Goal: Information Seeking & Learning: Find specific fact

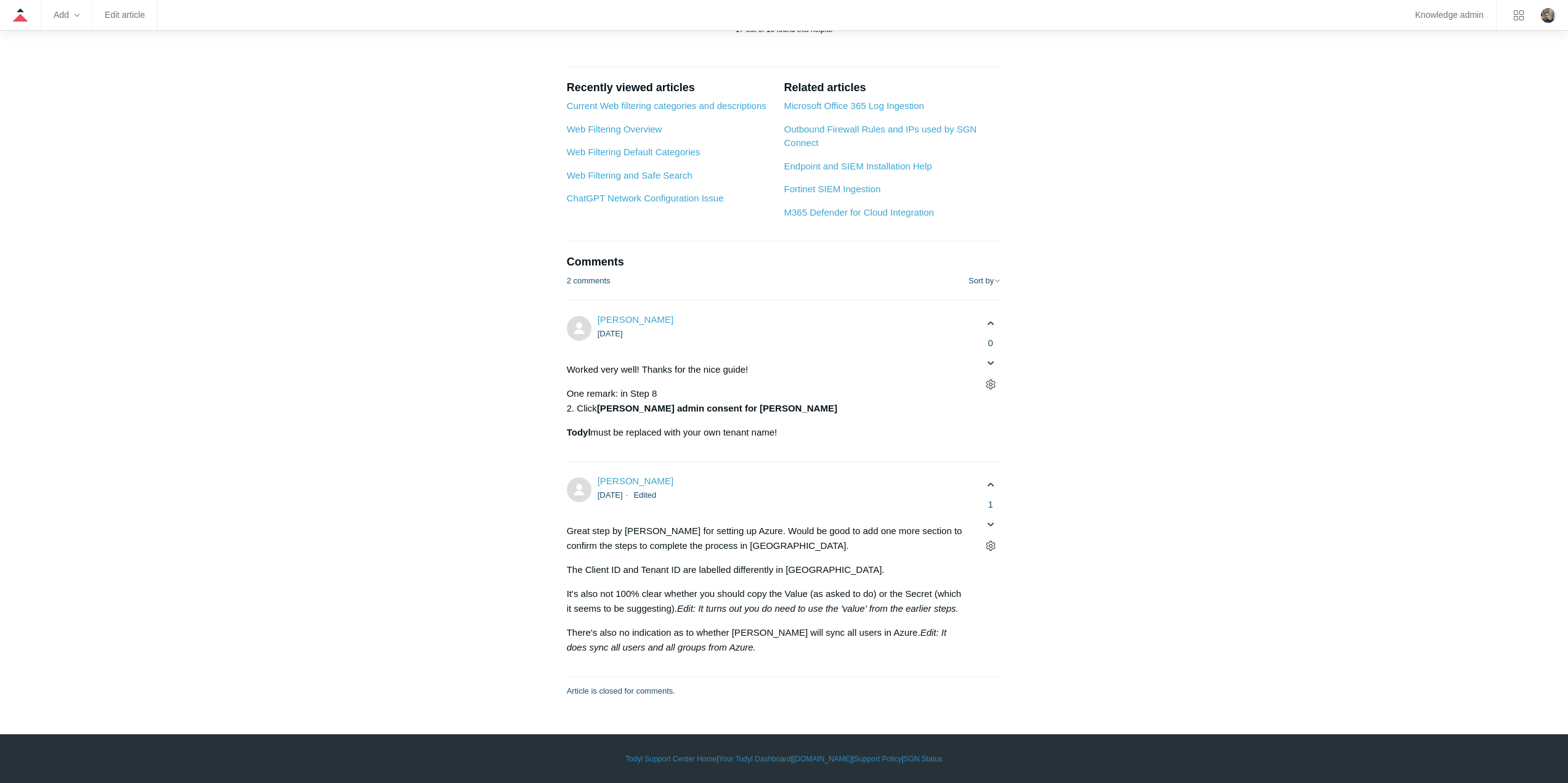
scroll to position [8105, 0]
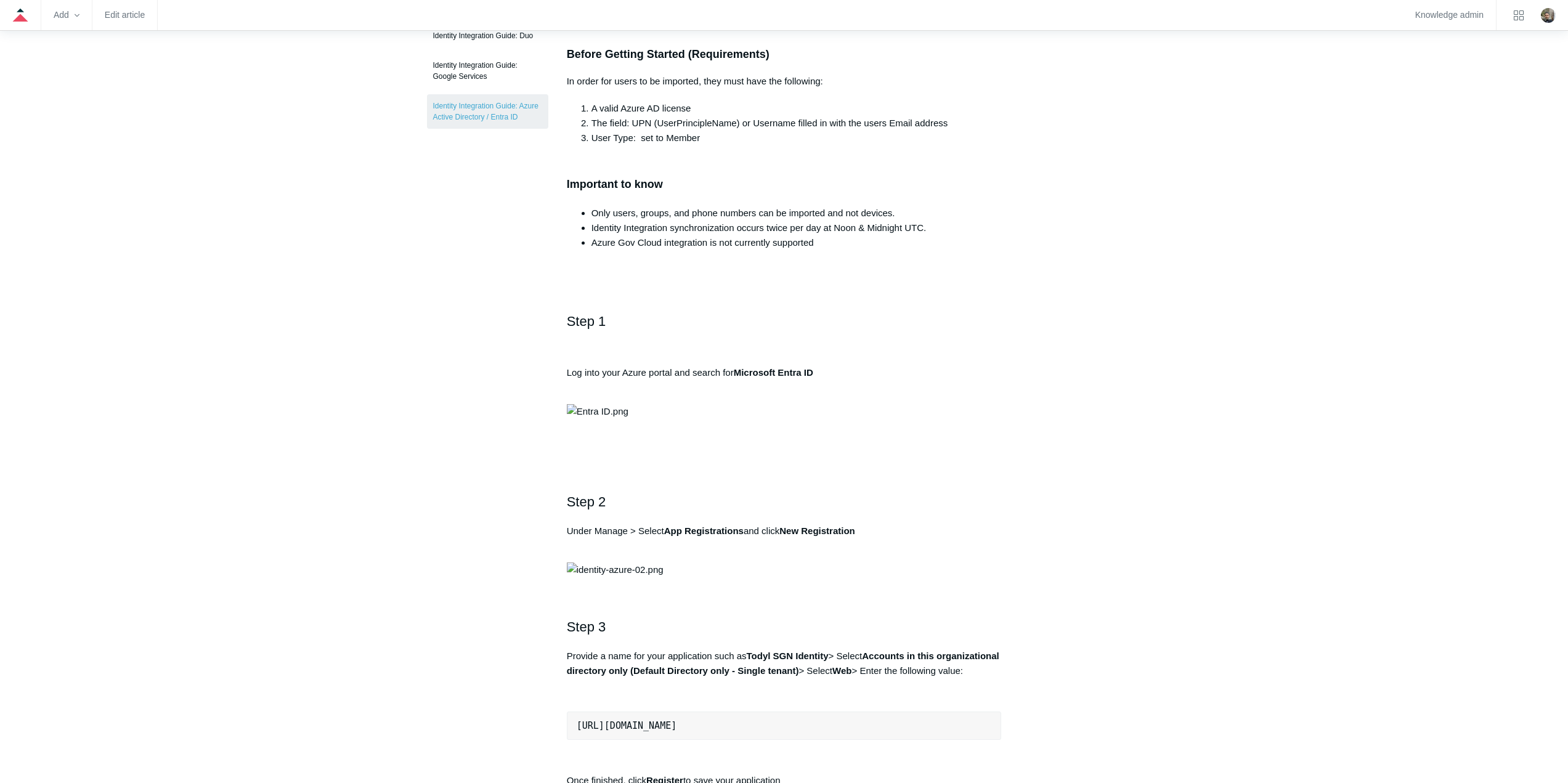
scroll to position [0, 0]
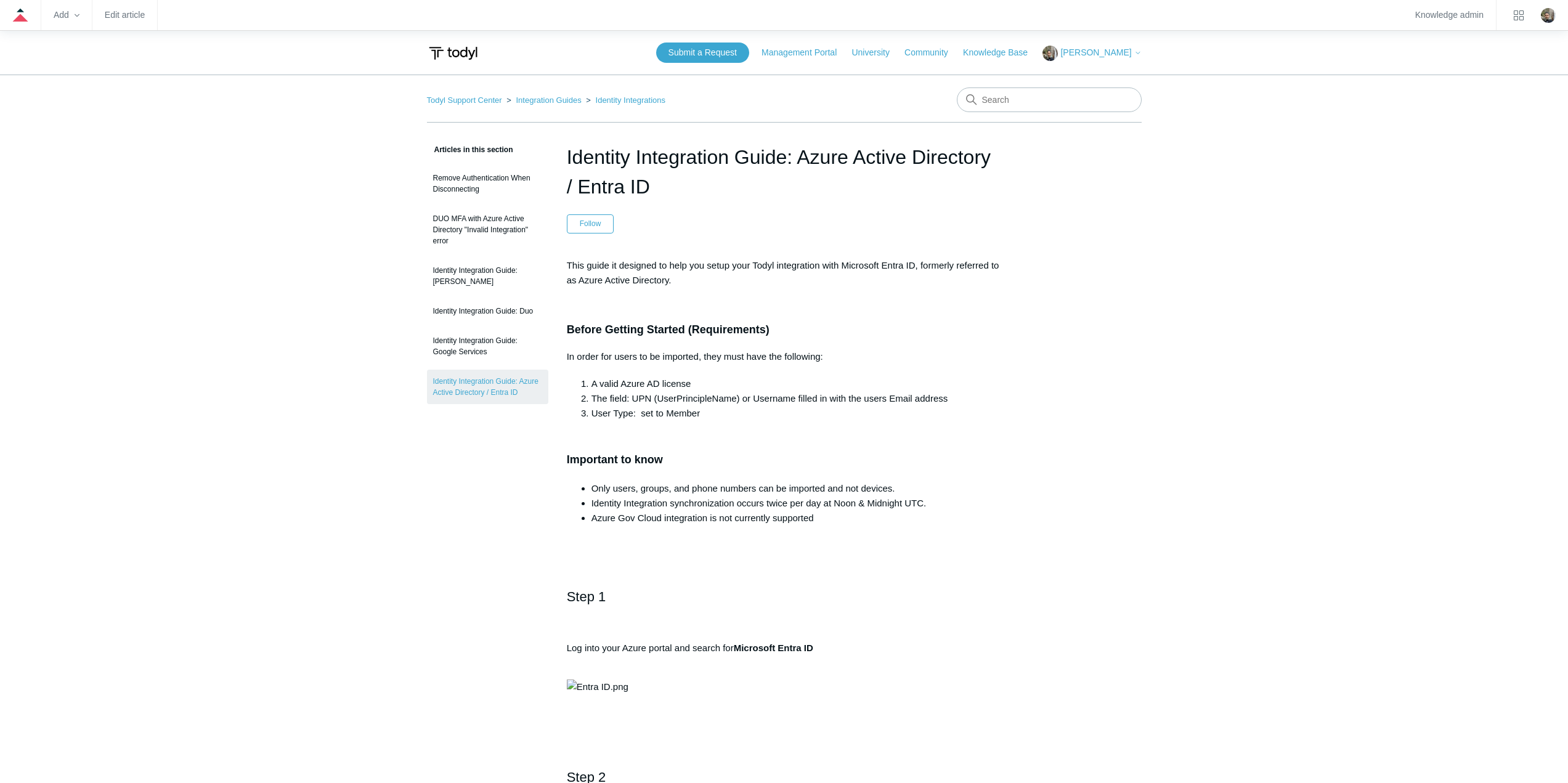
click at [560, 99] on link "Integration Guides" at bounding box center [548, 100] width 65 height 9
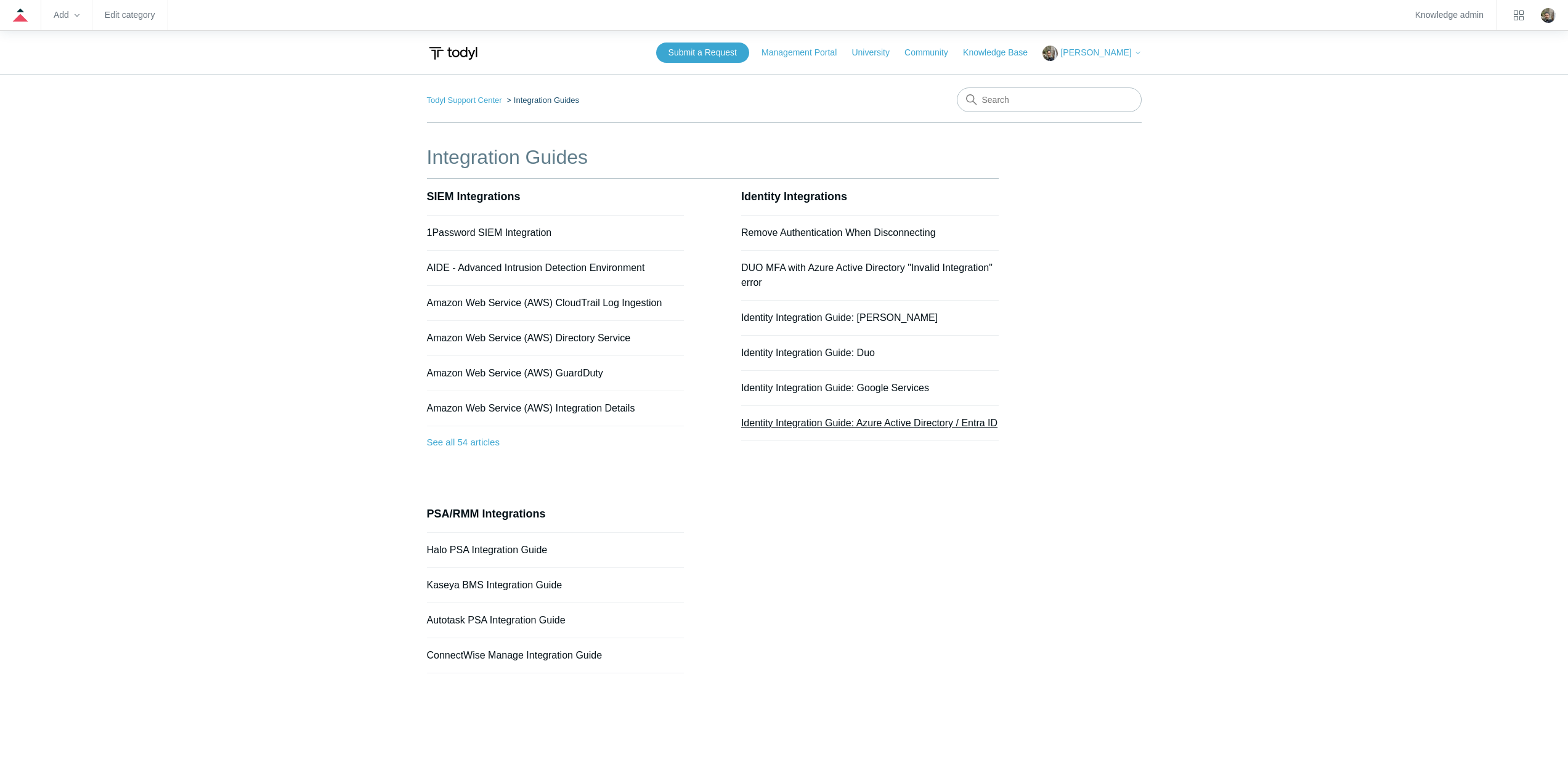
click at [864, 419] on link "Identity Integration Guide: Azure Active Directory / Entra ID" at bounding box center [869, 423] width 256 height 11
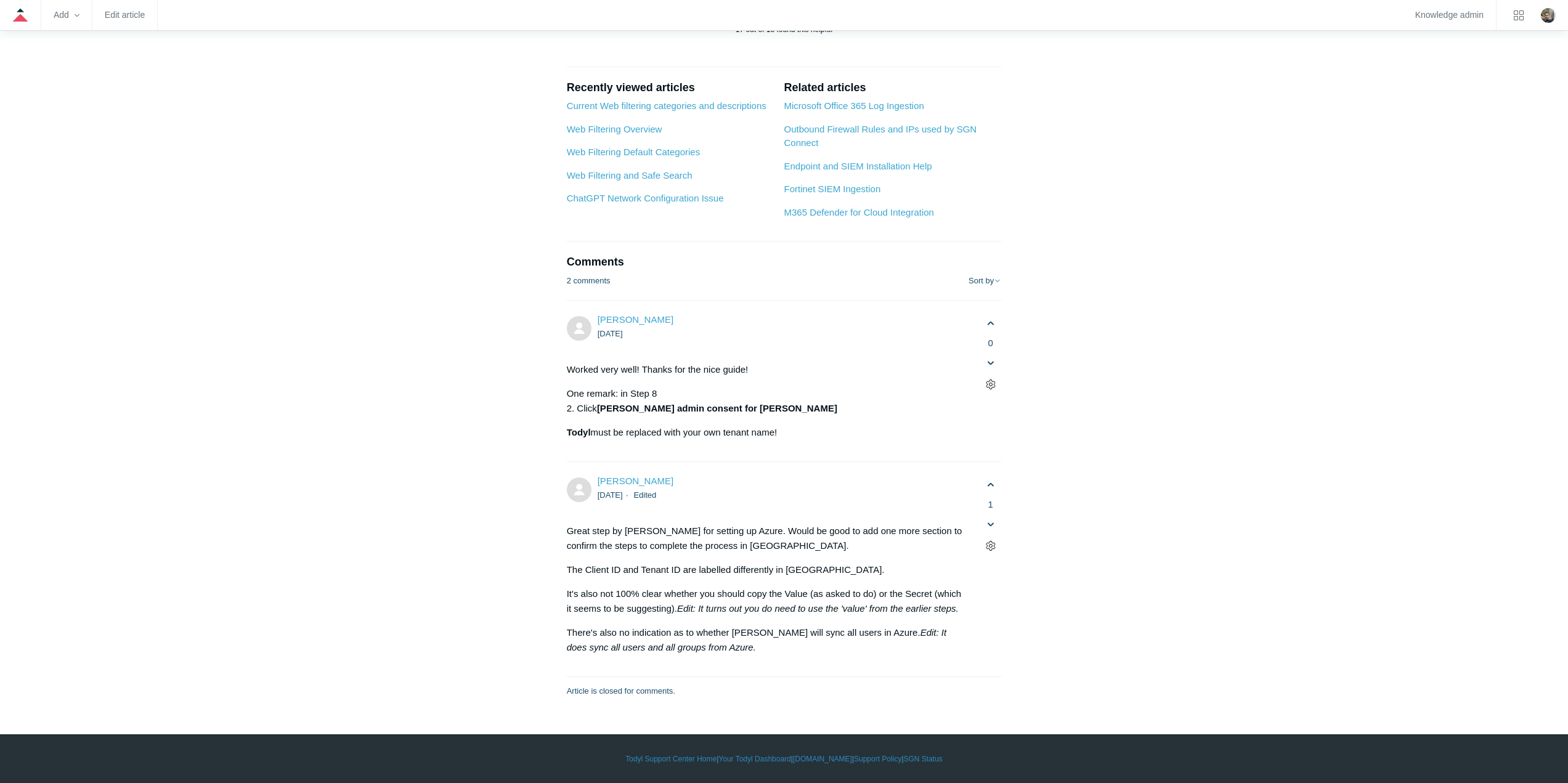
scroll to position [6839, 0]
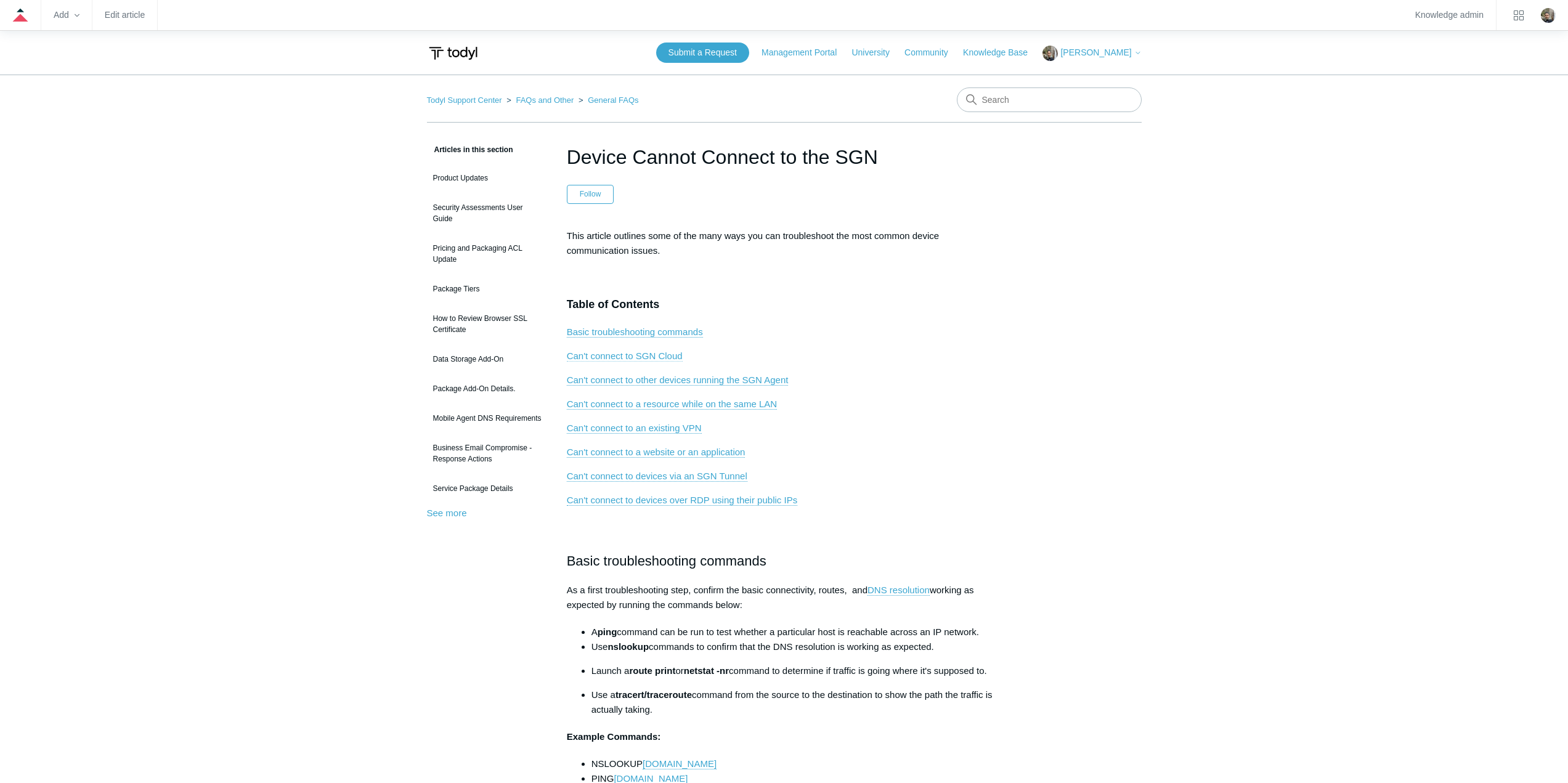
click at [659, 356] on link "Can't connect to SGN Cloud" at bounding box center [625, 356] width 116 height 11
click at [1029, 101] on input "Search" at bounding box center [1049, 99] width 185 height 24
type input "firewall rules"
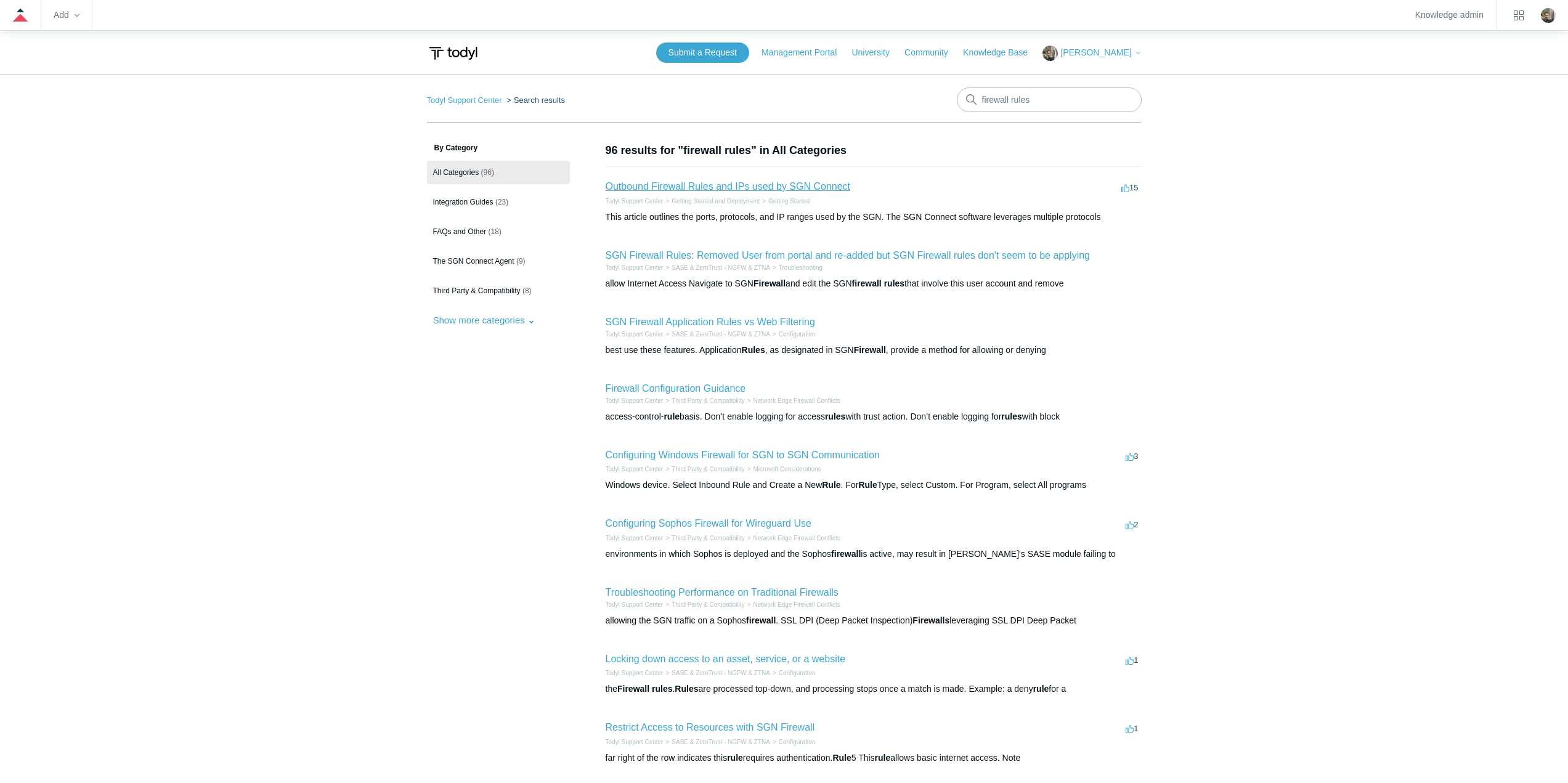
click at [769, 183] on link "Outbound Firewall Rules and IPs used by SGN Connect" at bounding box center [728, 187] width 245 height 11
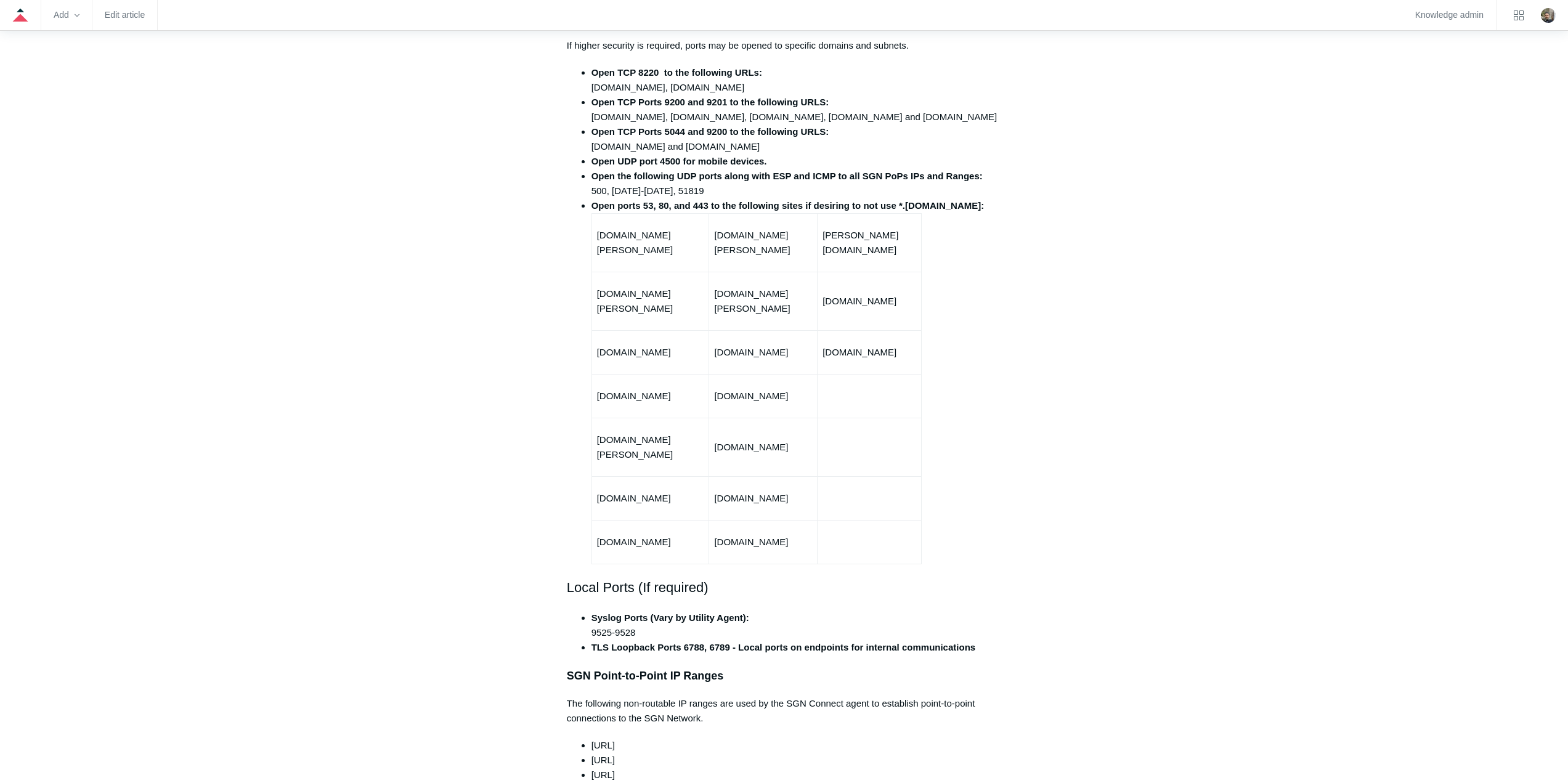
scroll to position [308, 0]
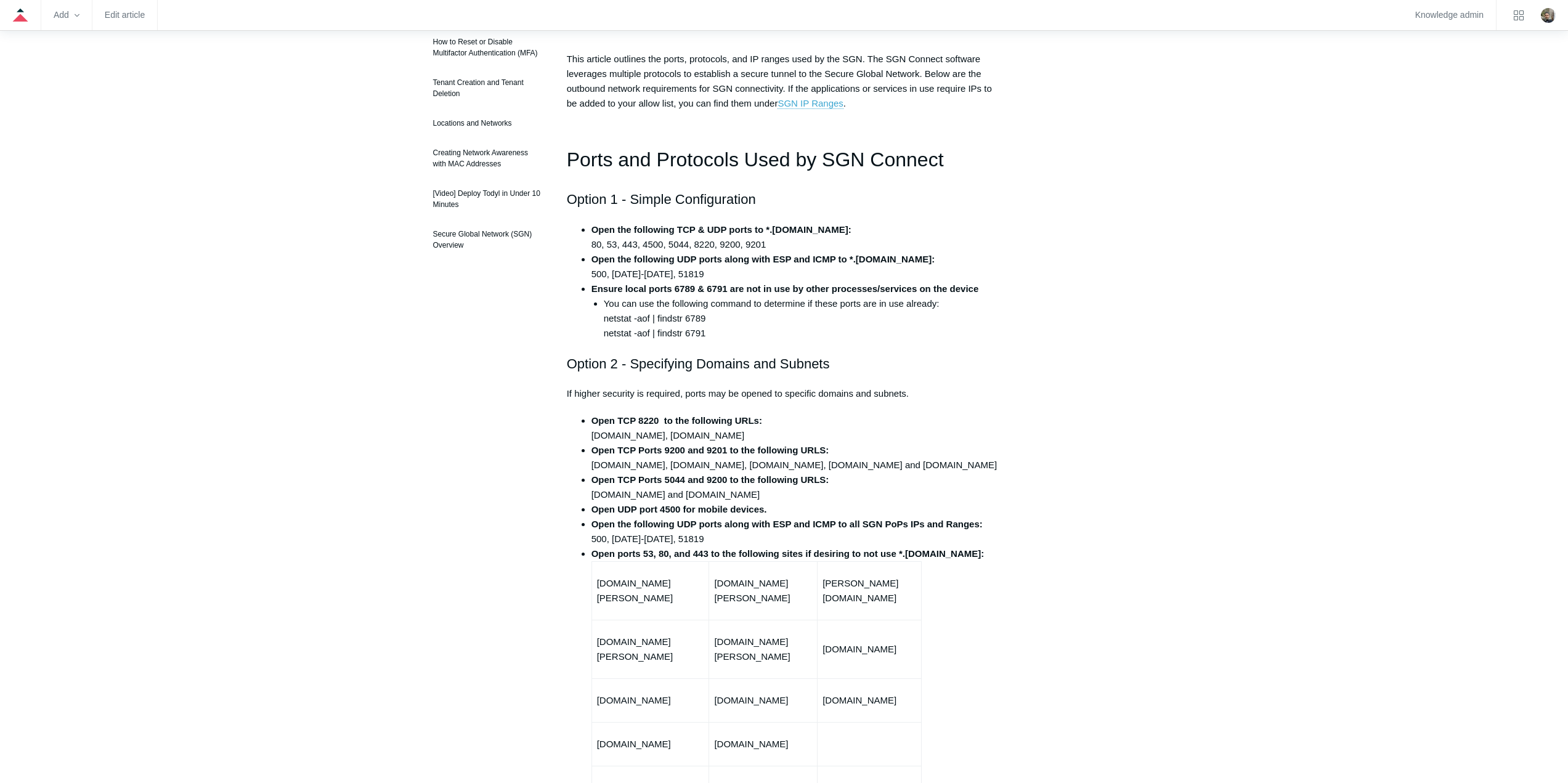
scroll to position [0, 0]
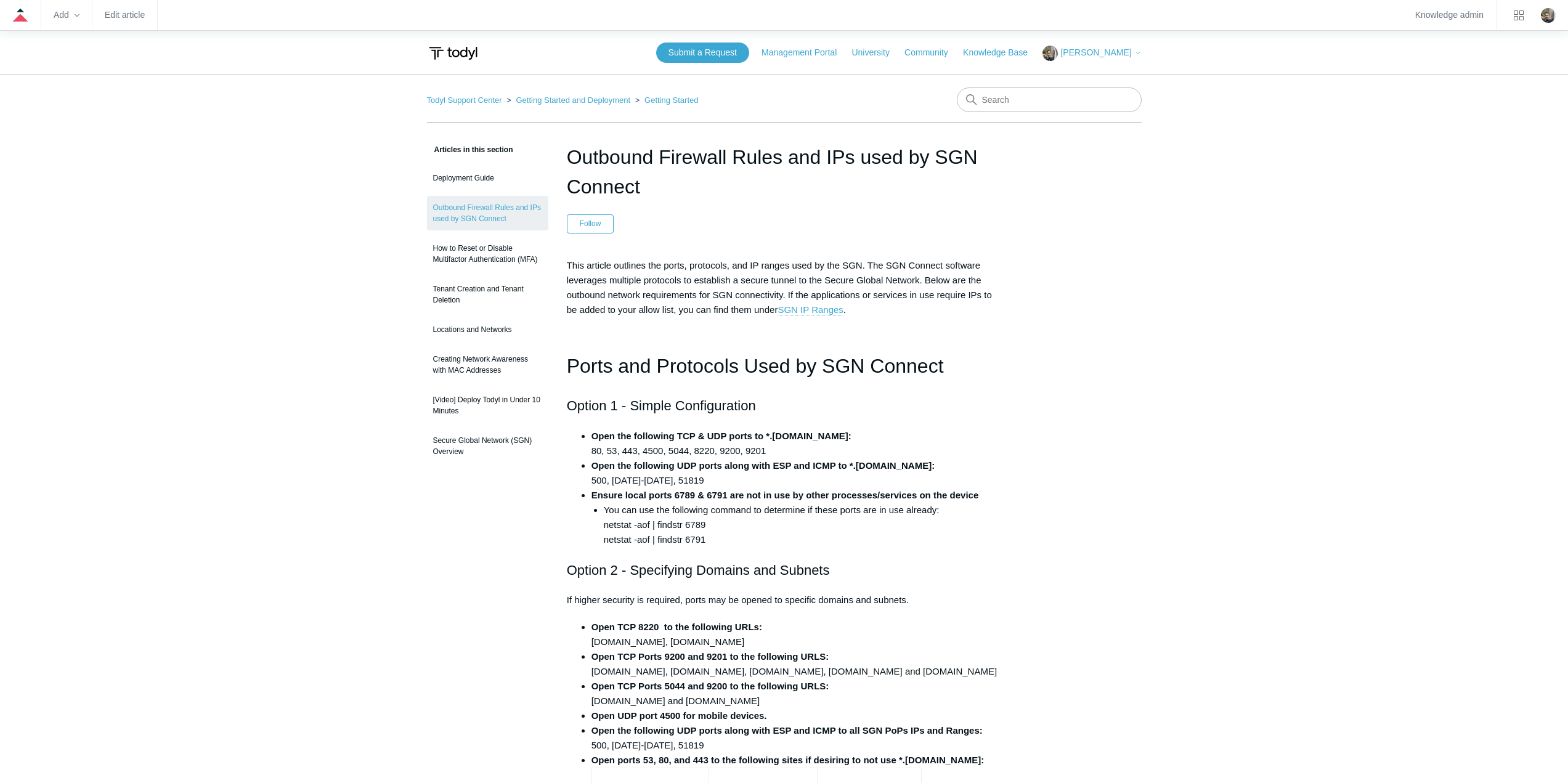
drag, startPoint x: 647, startPoint y: 193, endPoint x: 552, endPoint y: 158, distance: 101.2
copy h1 "Outbound Firewall Rules and IPs used by SGN Connect"
